Goal: Communication & Community: Answer question/provide support

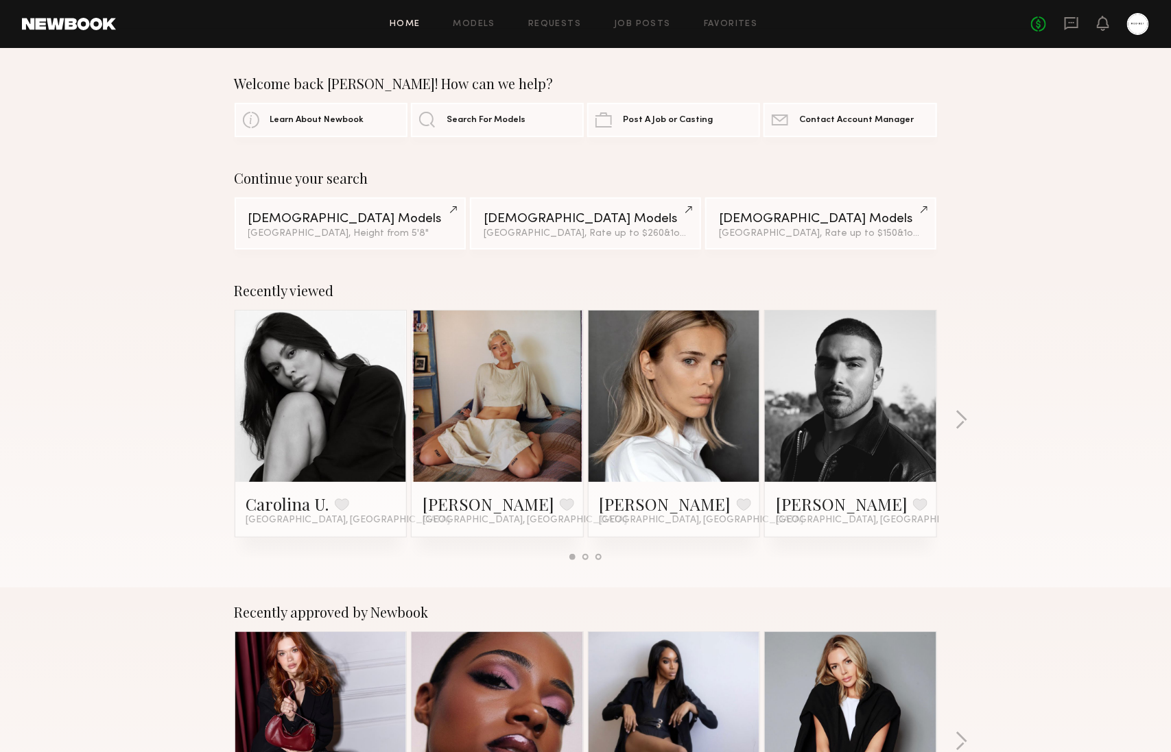
click at [1062, 21] on div "No fees up to $5,000" at bounding box center [1090, 24] width 118 height 22
click at [1067, 23] on icon at bounding box center [1071, 23] width 15 height 15
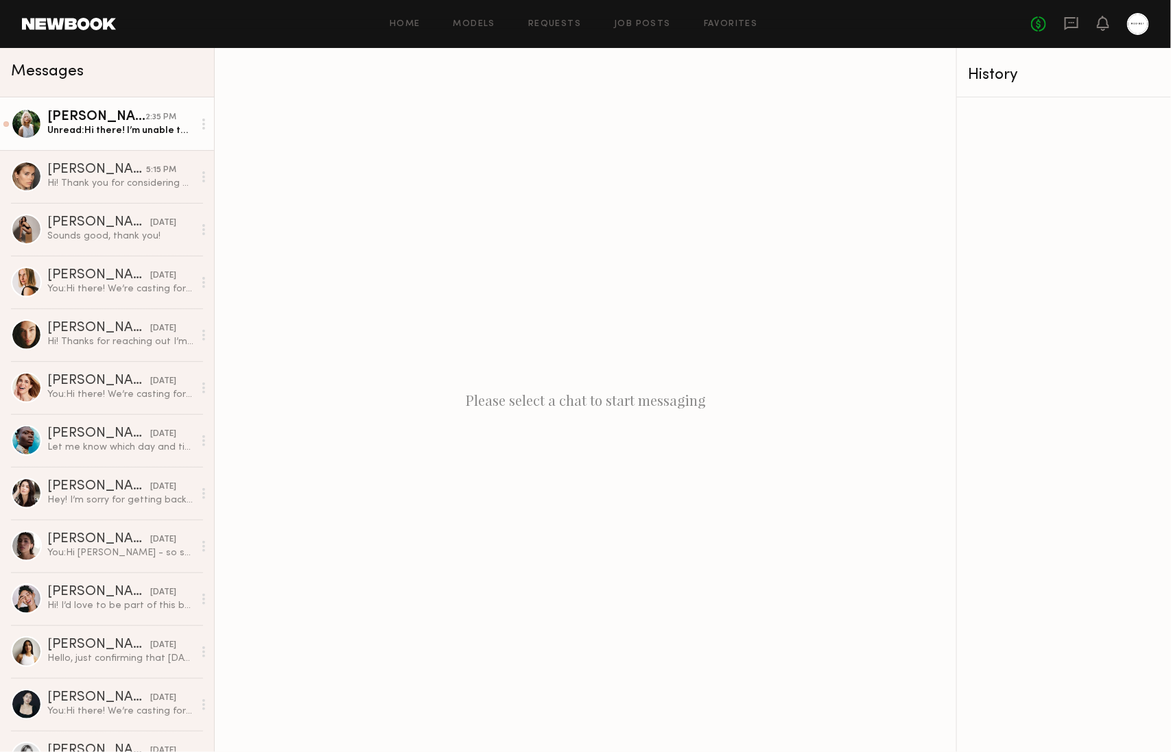
click at [106, 129] on div "Unread: Hi there! I’m unable to come [DATE] any longer, would [DATE] or [DATE] …" at bounding box center [120, 130] width 146 height 13
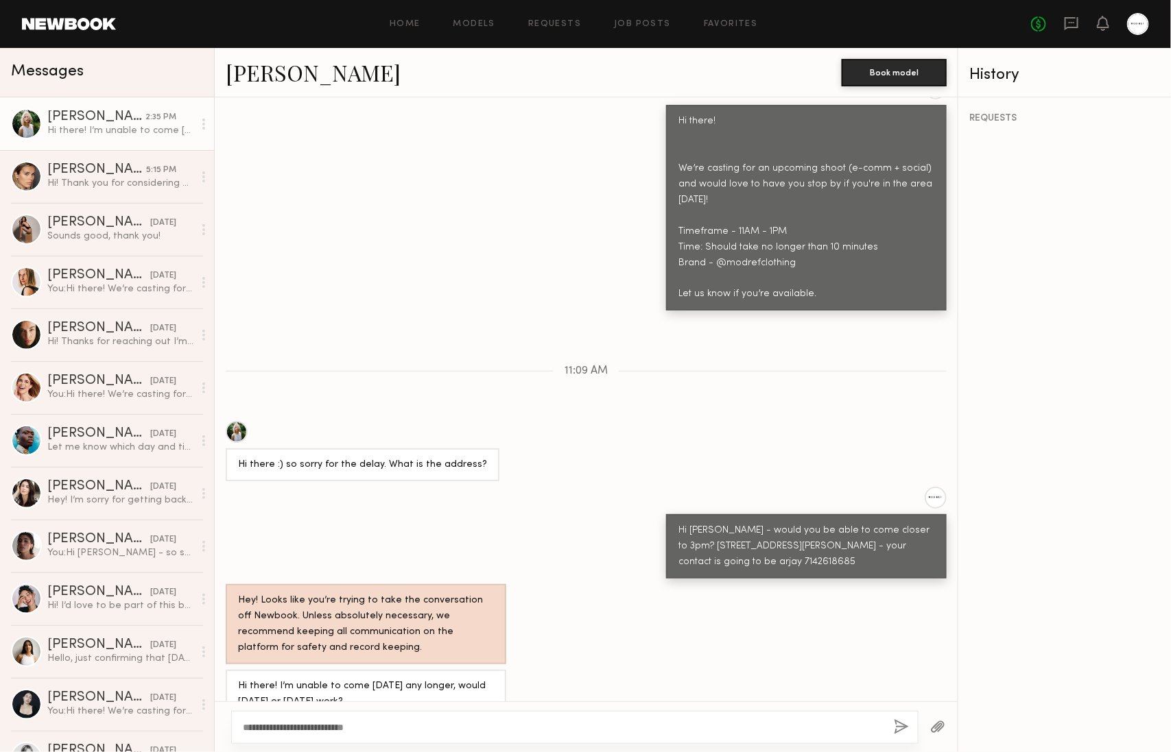
scroll to position [552, 0]
type textarea "**********"
click at [897, 724] on button "button" at bounding box center [901, 728] width 15 height 17
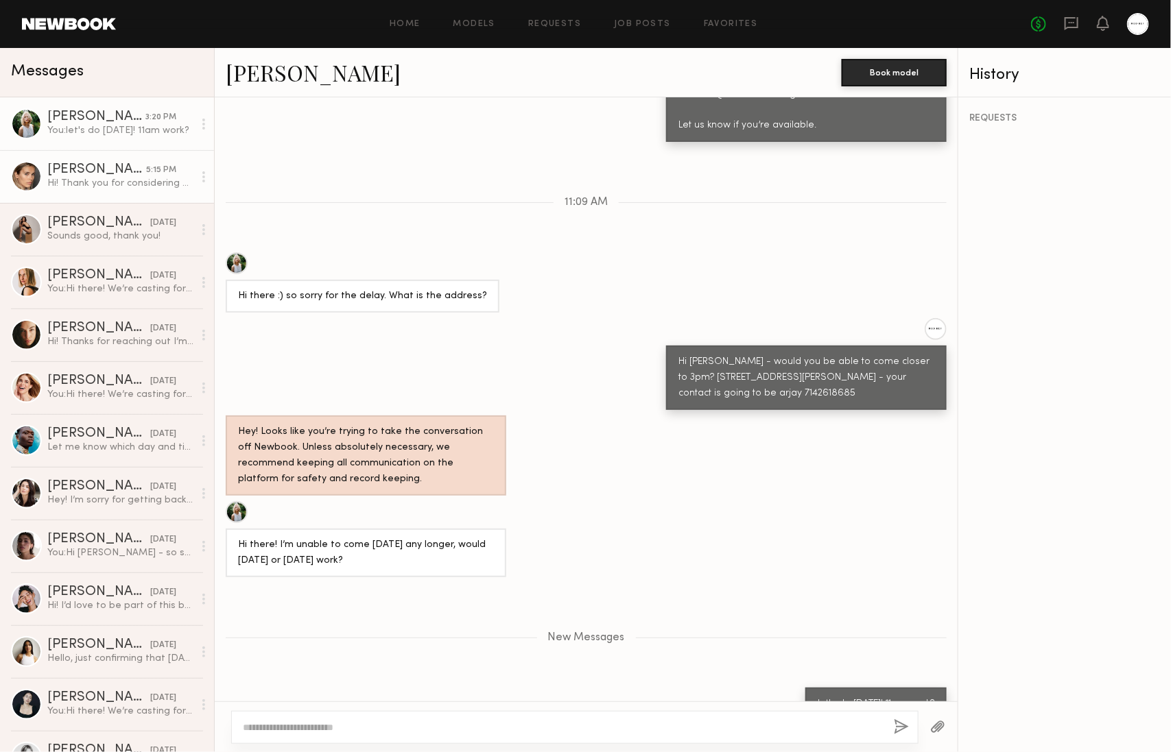
click at [115, 177] on div "Hi! Thank you for considering me - may i ask when the job/shoot is and what's t…" at bounding box center [120, 183] width 146 height 13
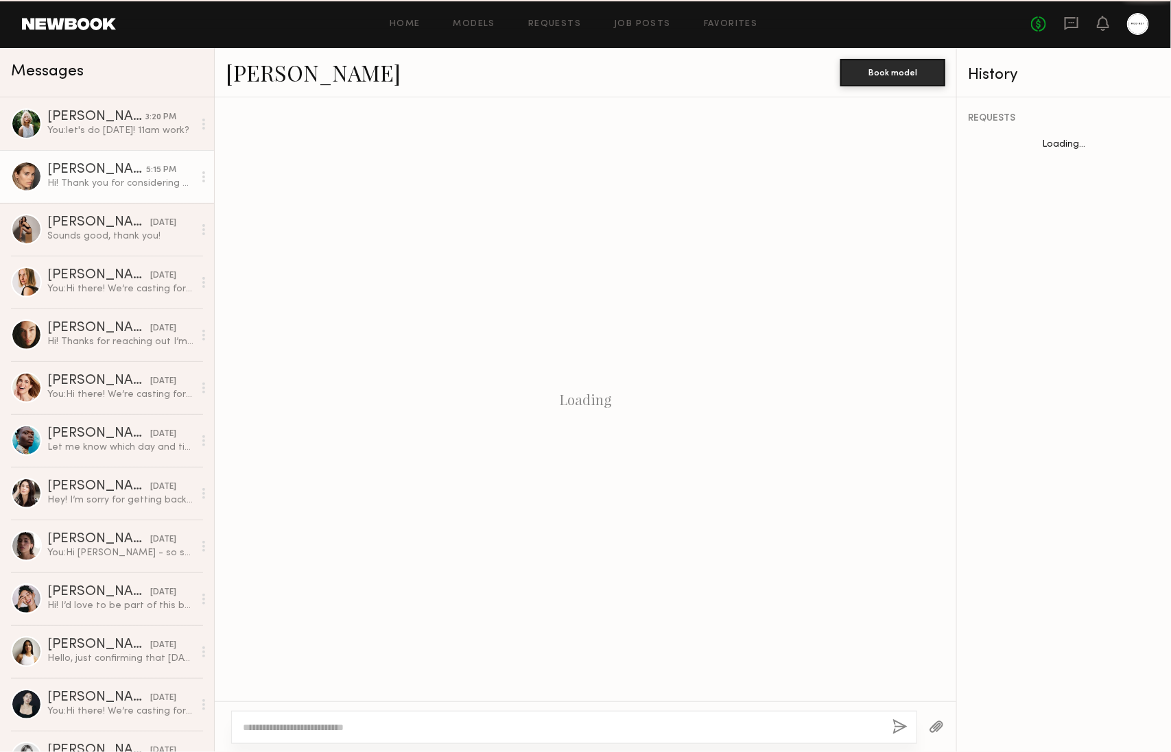
scroll to position [231, 0]
